Goal: Task Accomplishment & Management: Manage account settings

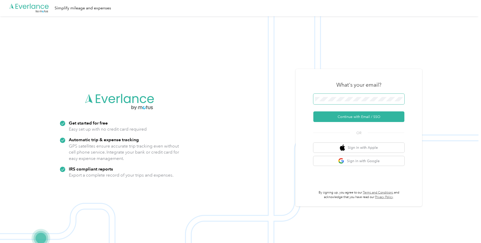
click at [352, 94] on span at bounding box center [358, 99] width 91 height 11
click at [360, 119] on button "Continue with Email / SSO" at bounding box center [358, 116] width 91 height 11
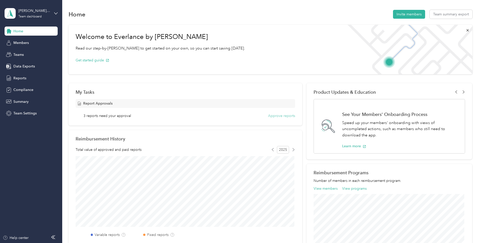
click at [276, 116] on button "Approve reports" at bounding box center [281, 115] width 27 height 5
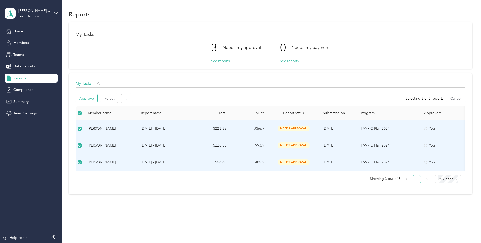
click at [82, 98] on button "Approve" at bounding box center [86, 98] width 21 height 9
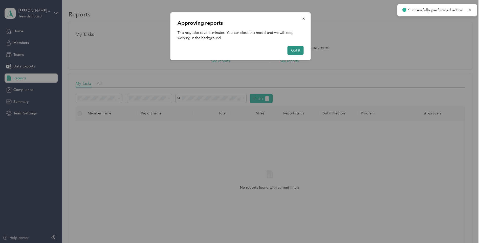
click at [299, 50] on button "Got it" at bounding box center [295, 50] width 16 height 9
